Goal: Use online tool/utility

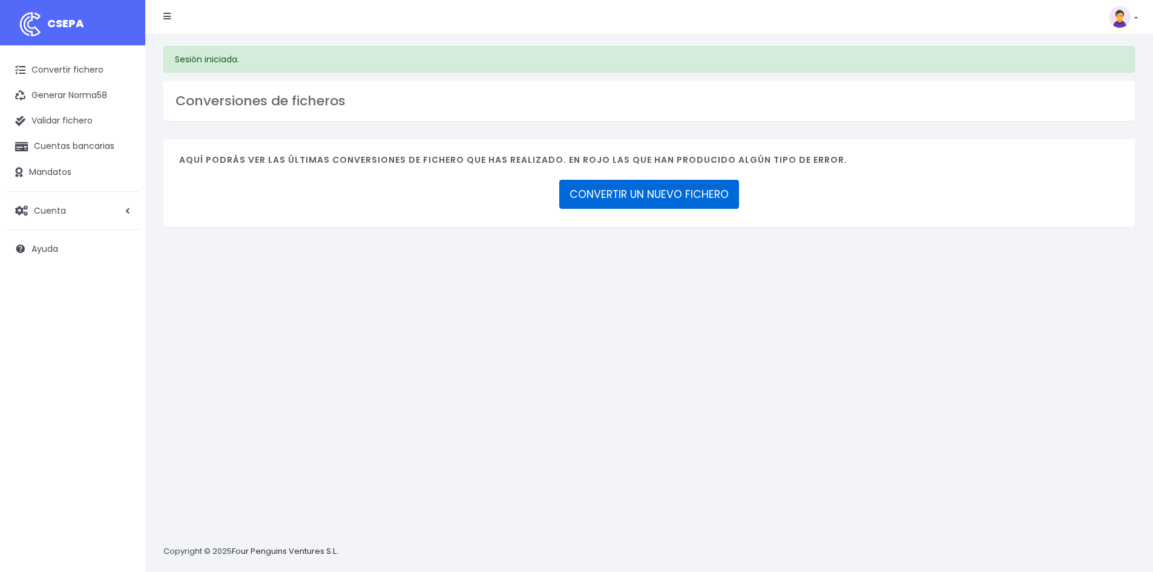
click at [624, 194] on link "CONVERTIR UN NUEVO FICHERO" at bounding box center [649, 194] width 180 height 29
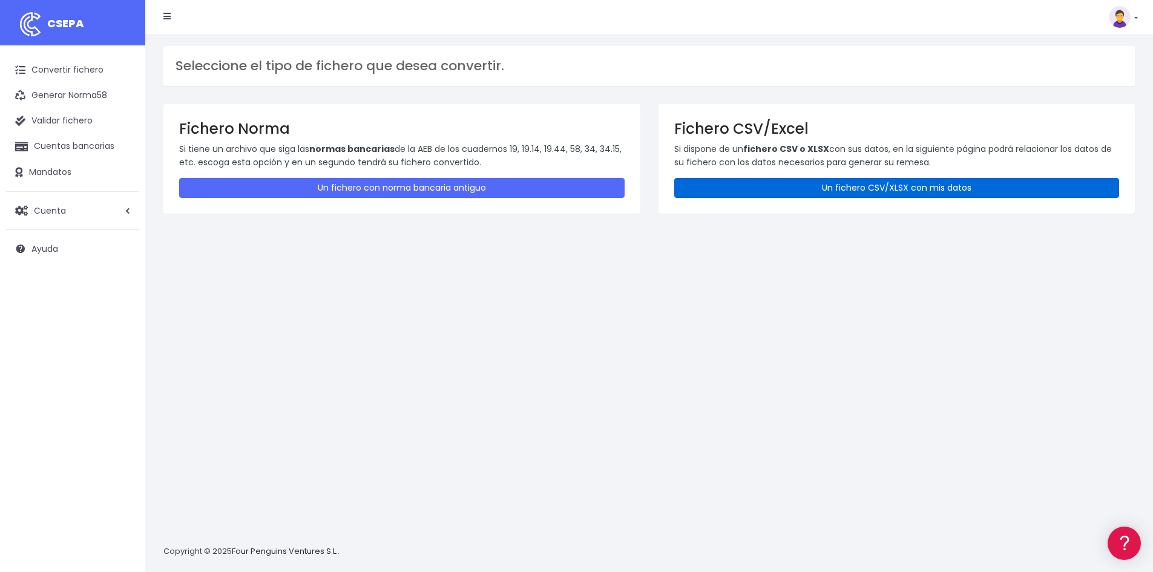
click at [722, 188] on link "Un fichero CSV/XLSX con mis datos" at bounding box center [897, 188] width 446 height 20
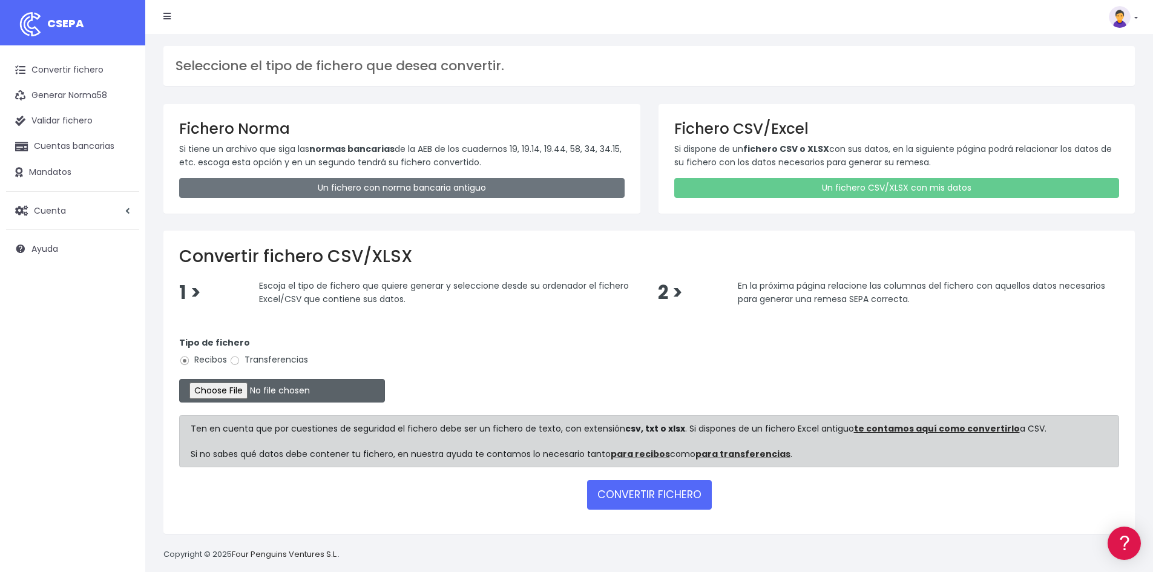
click at [266, 392] on input "file" at bounding box center [282, 391] width 206 height 24
type input "C:\fakepath\REMESA 09.xlsx"
click at [641, 489] on button "CONVERTIR FICHERO" at bounding box center [649, 494] width 125 height 29
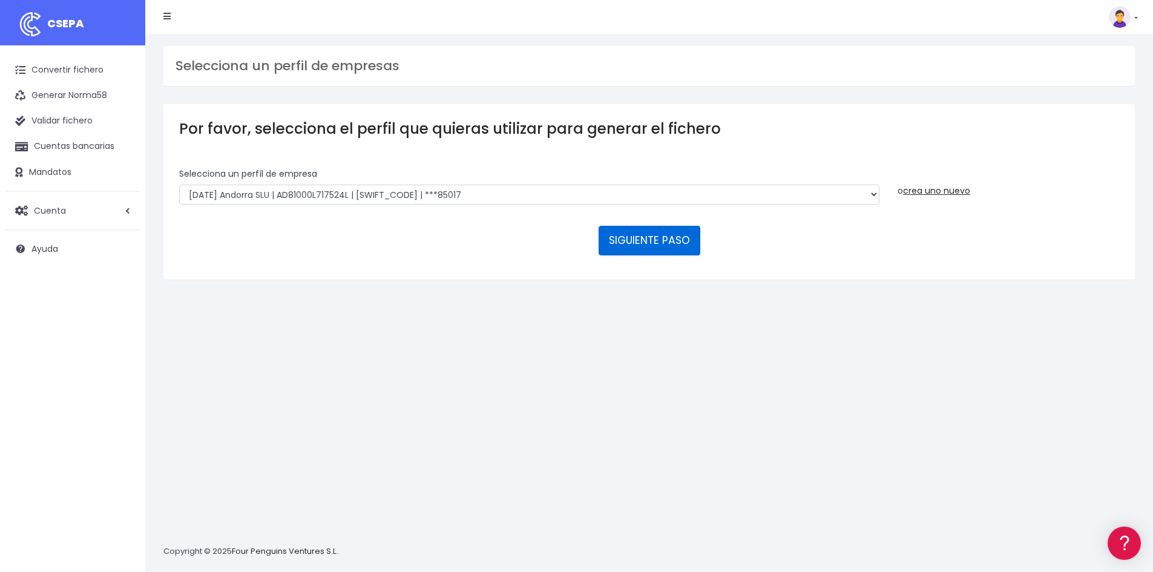
click at [602, 234] on button "SIGUIENTE PASO" at bounding box center [650, 240] width 102 height 29
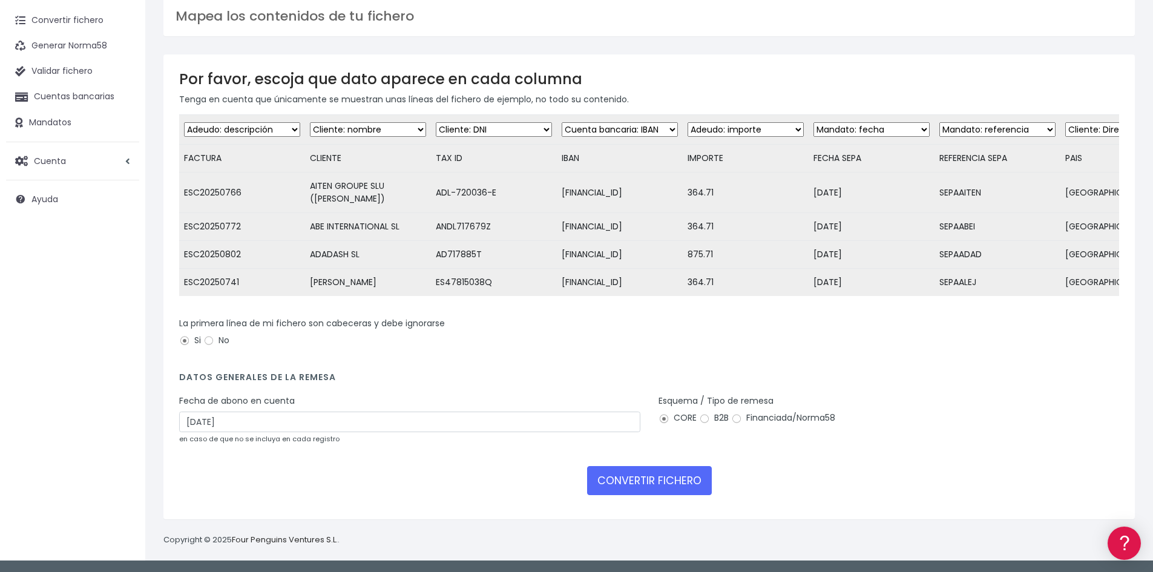
scroll to position [71, 0]
click at [643, 486] on button "CONVERTIR FICHERO" at bounding box center [649, 480] width 125 height 29
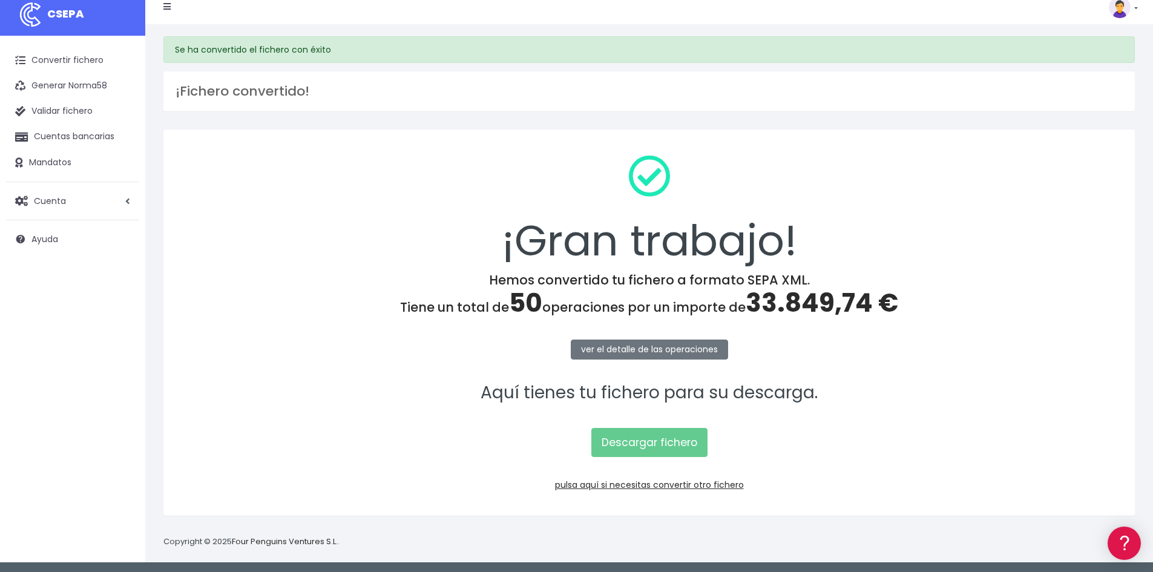
scroll to position [12, 0]
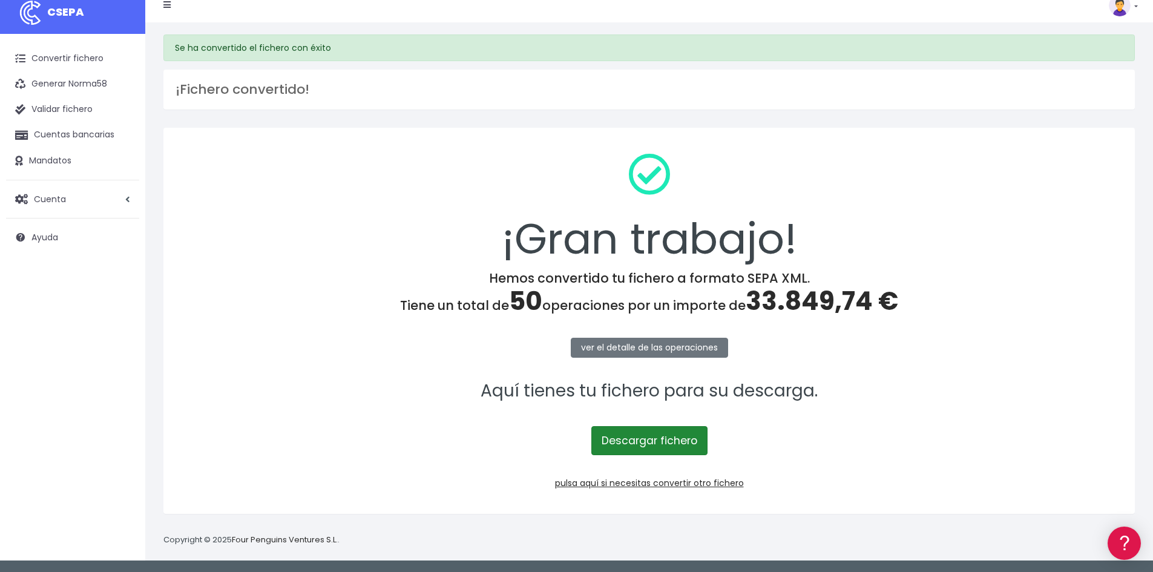
click at [614, 430] on link "Descargar fichero" at bounding box center [649, 440] width 116 height 29
click at [889, 15] on div "Suscripción Facturación API [GEOGRAPHIC_DATA] Salir" at bounding box center [641, 5] width 975 height 24
